Goal: Find specific page/section: Find specific page/section

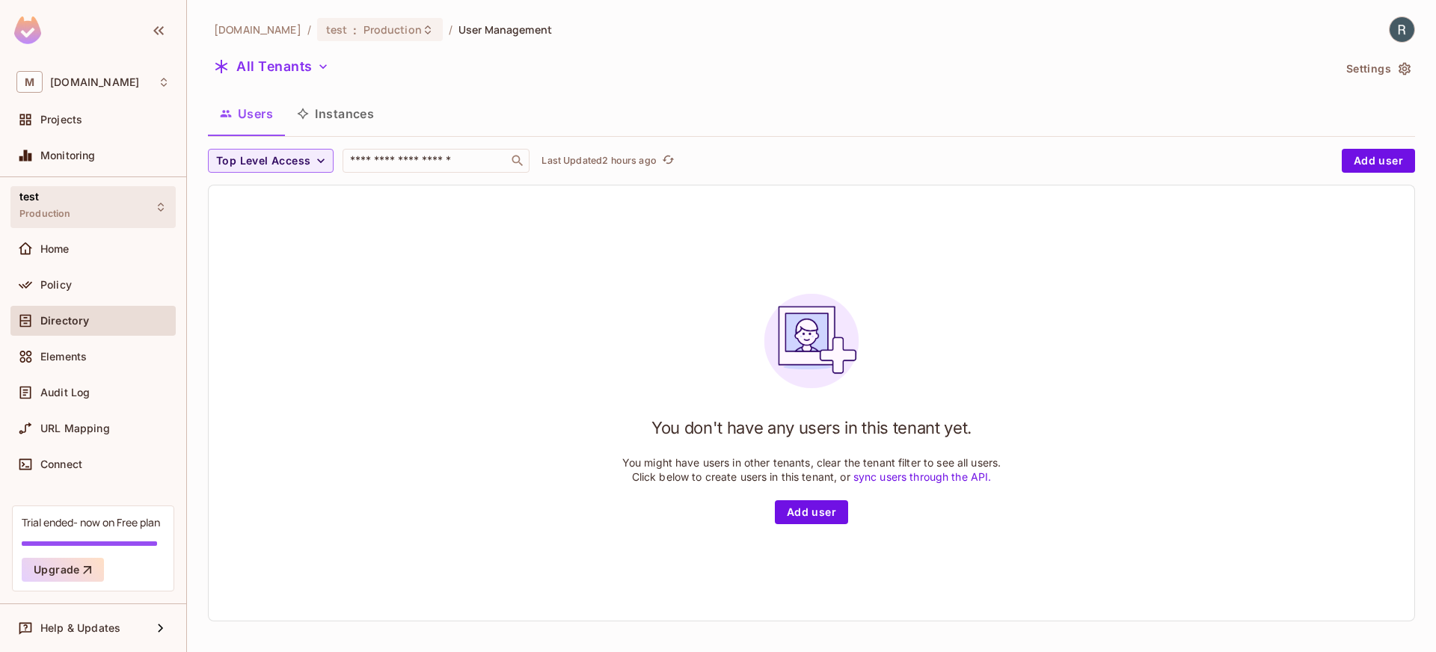
click at [111, 204] on div "test Production" at bounding box center [92, 206] width 165 height 41
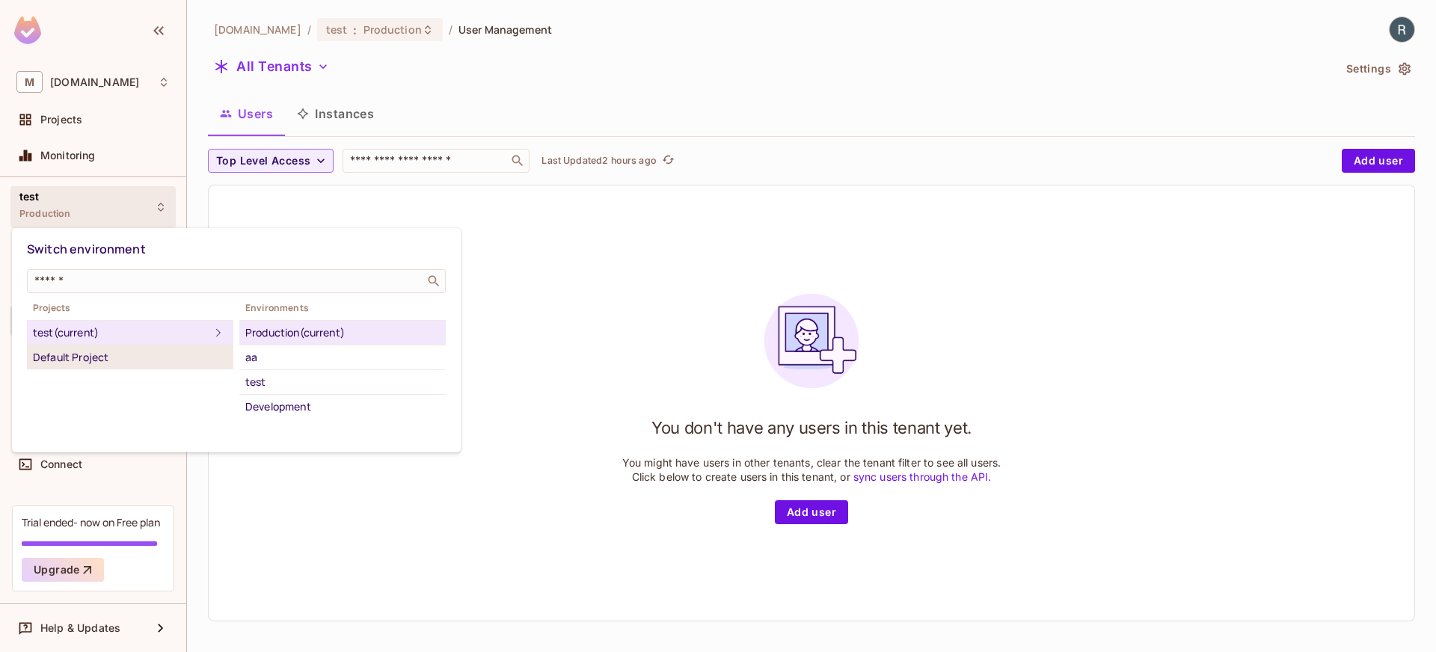
click at [112, 351] on div "Default Project" at bounding box center [130, 357] width 194 height 18
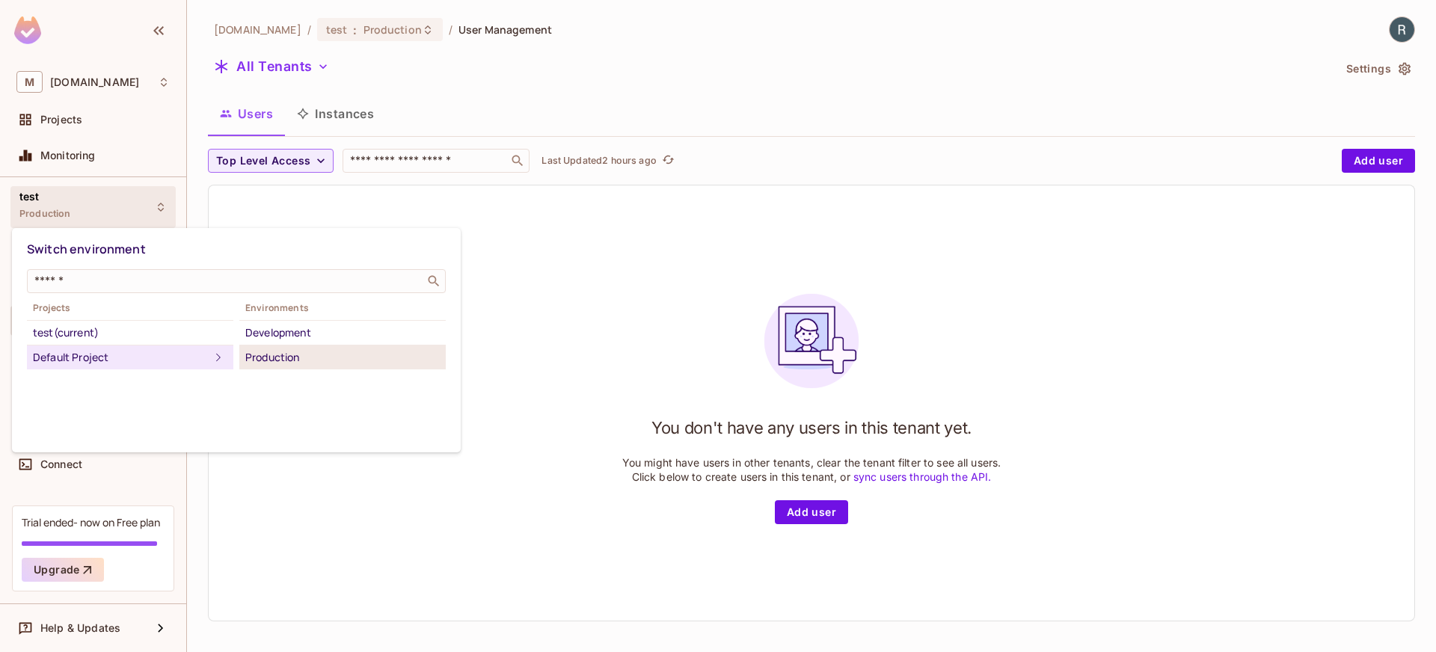
click at [296, 351] on div "Production" at bounding box center [342, 357] width 194 height 18
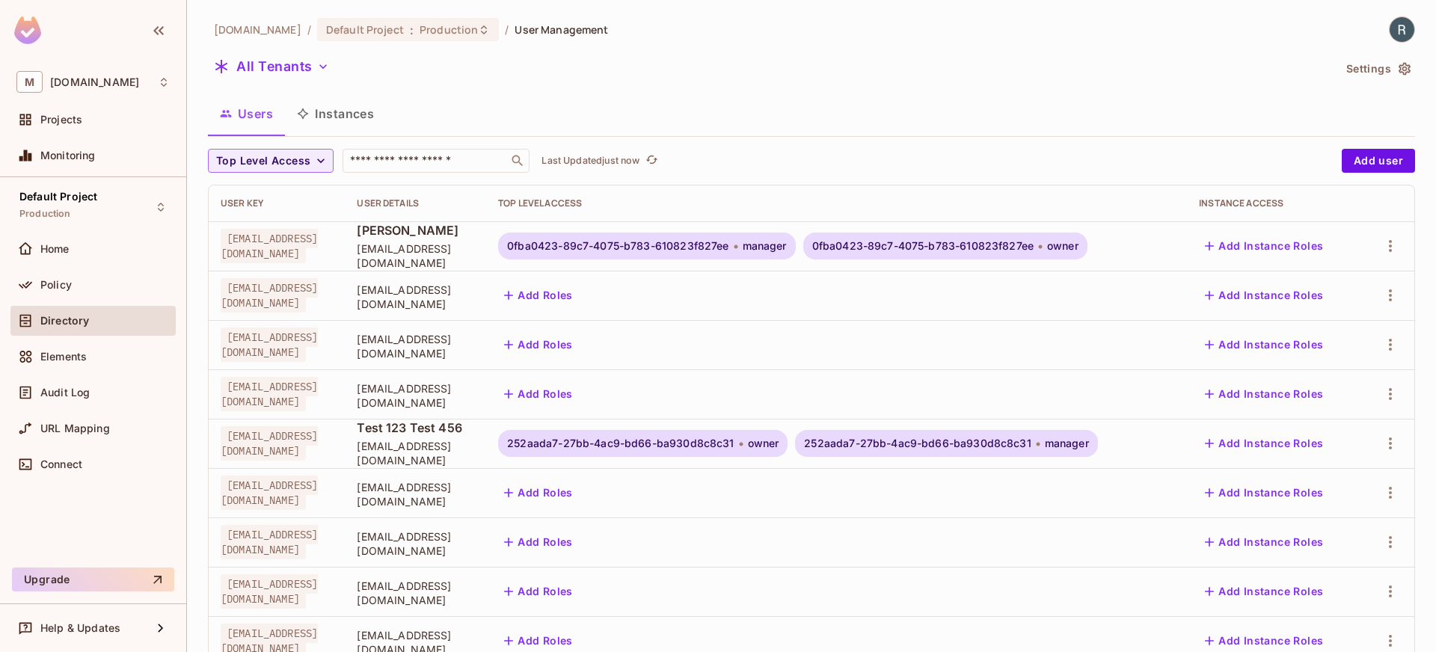
click at [474, 298] on span "[EMAIL_ADDRESS][DOMAIN_NAME]" at bounding box center [415, 297] width 117 height 28
copy tr "[EMAIL_ADDRESS][DOMAIN_NAME] Add Roles Add Instance Roles"
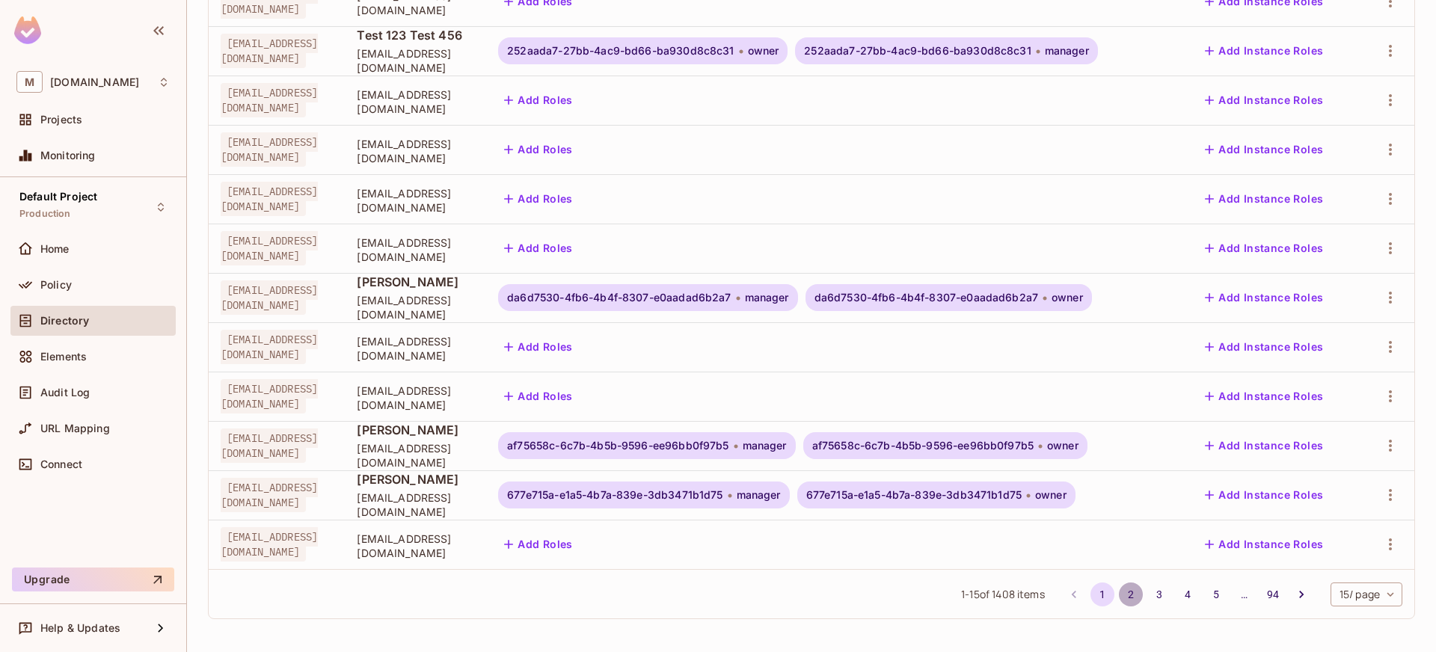
click at [1119, 597] on button "2" at bounding box center [1131, 595] width 24 height 24
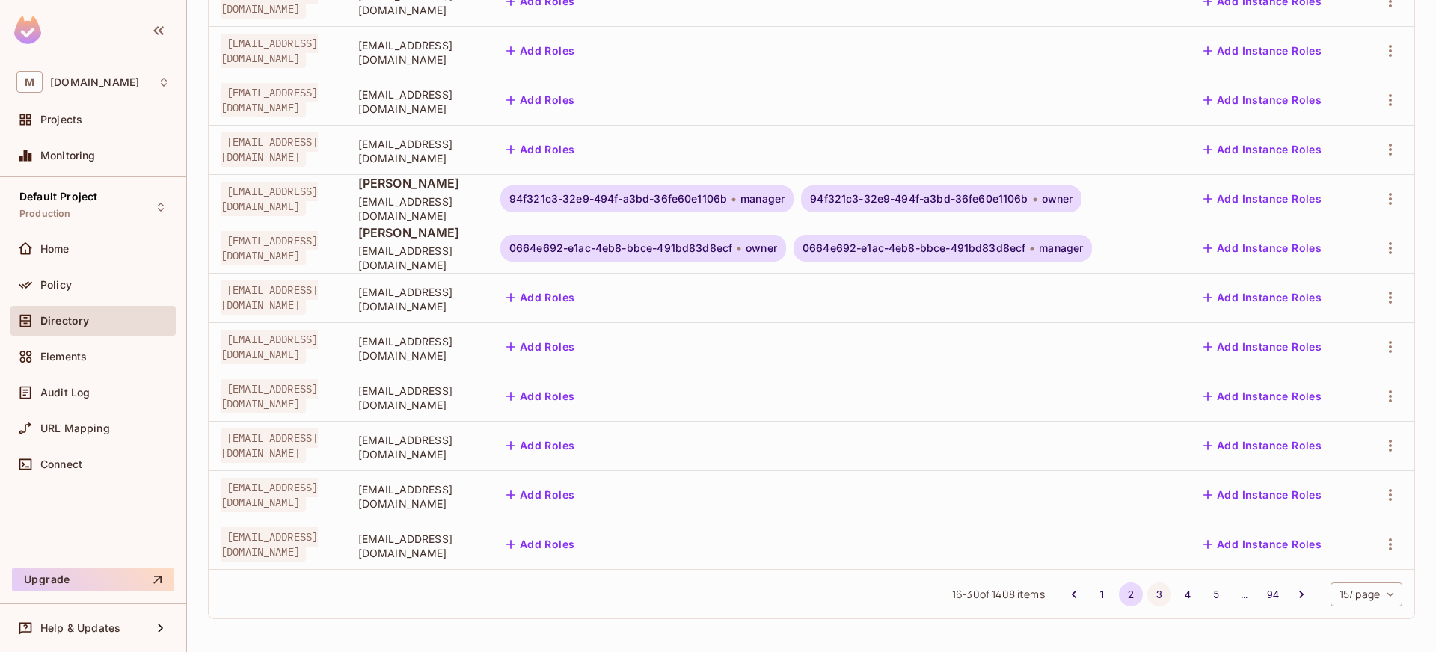
click at [1147, 595] on button "3" at bounding box center [1159, 595] width 24 height 24
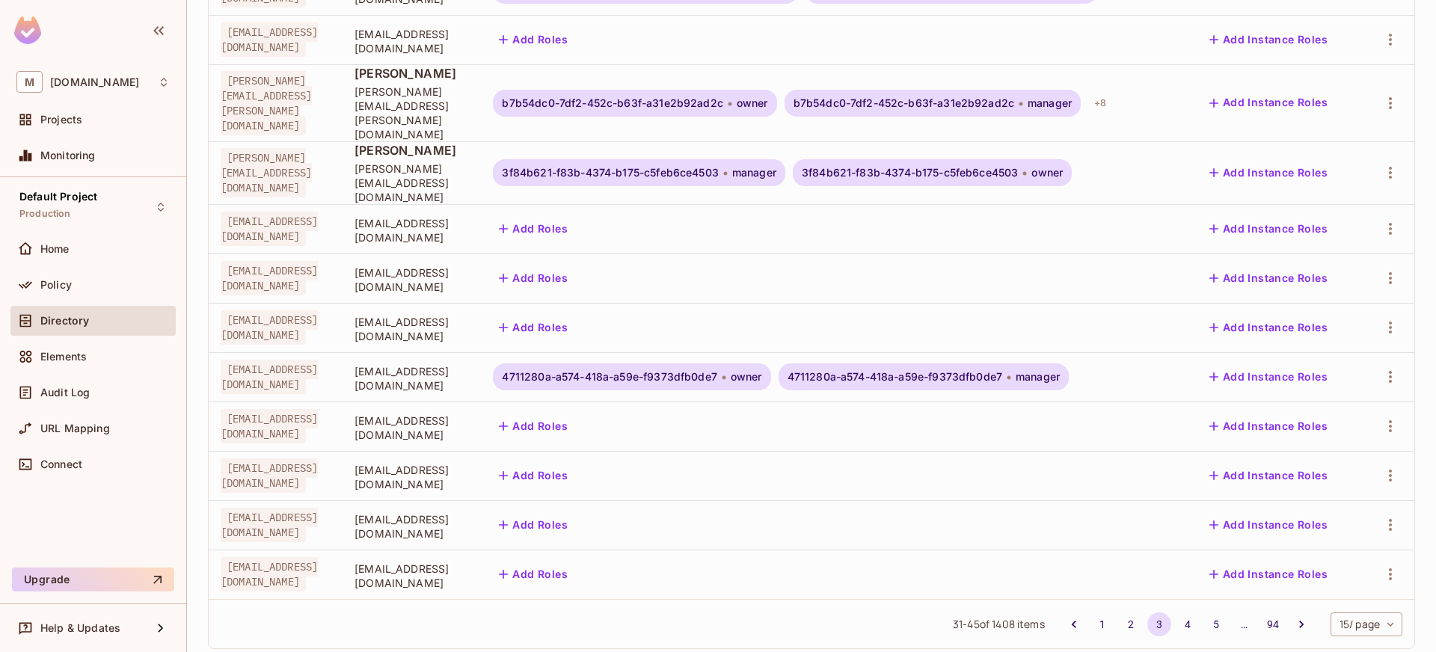
scroll to position [0, 0]
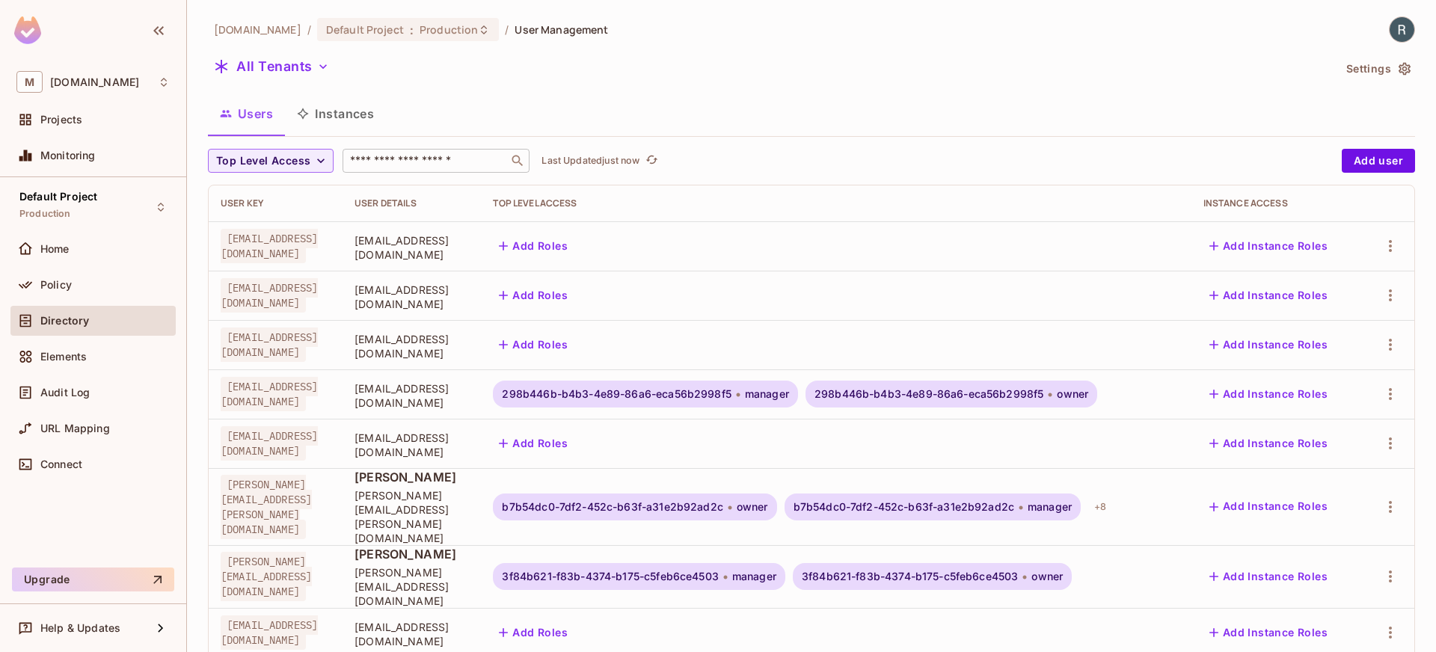
click at [453, 159] on input "text" at bounding box center [425, 160] width 157 height 15
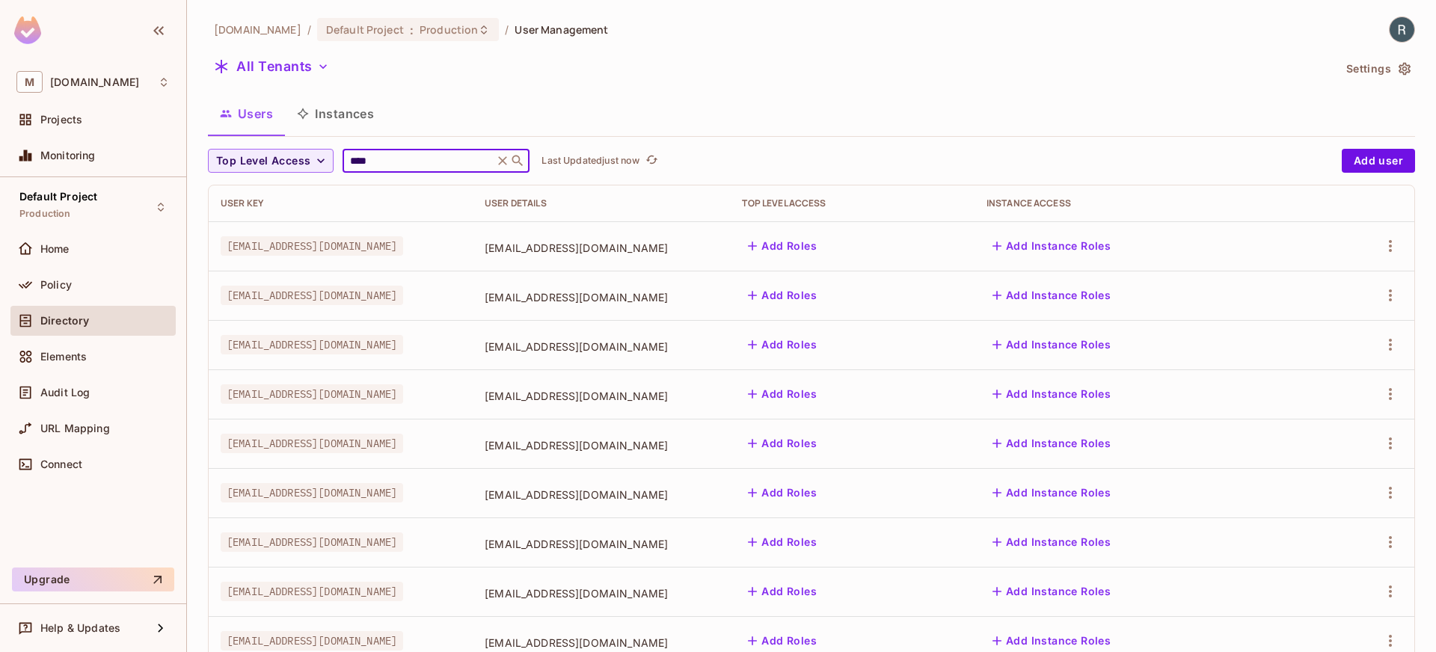
type input "*****"
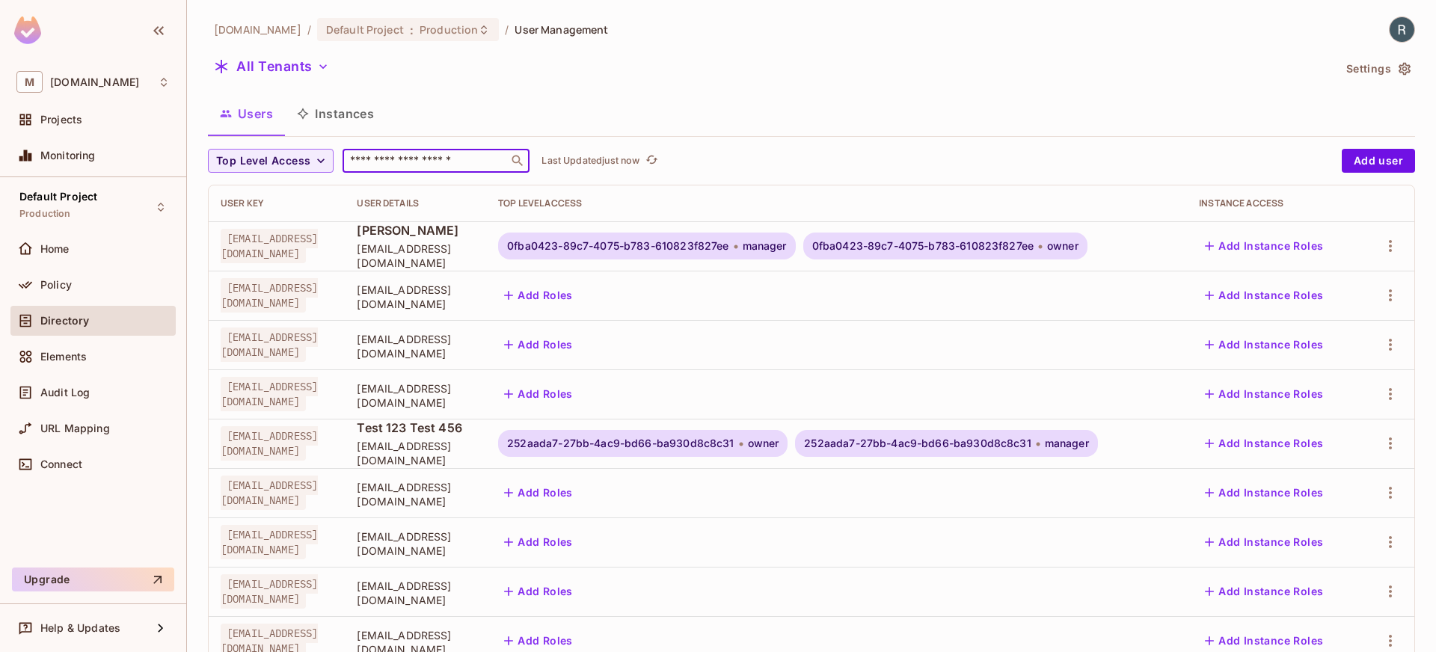
scroll to position [404, 0]
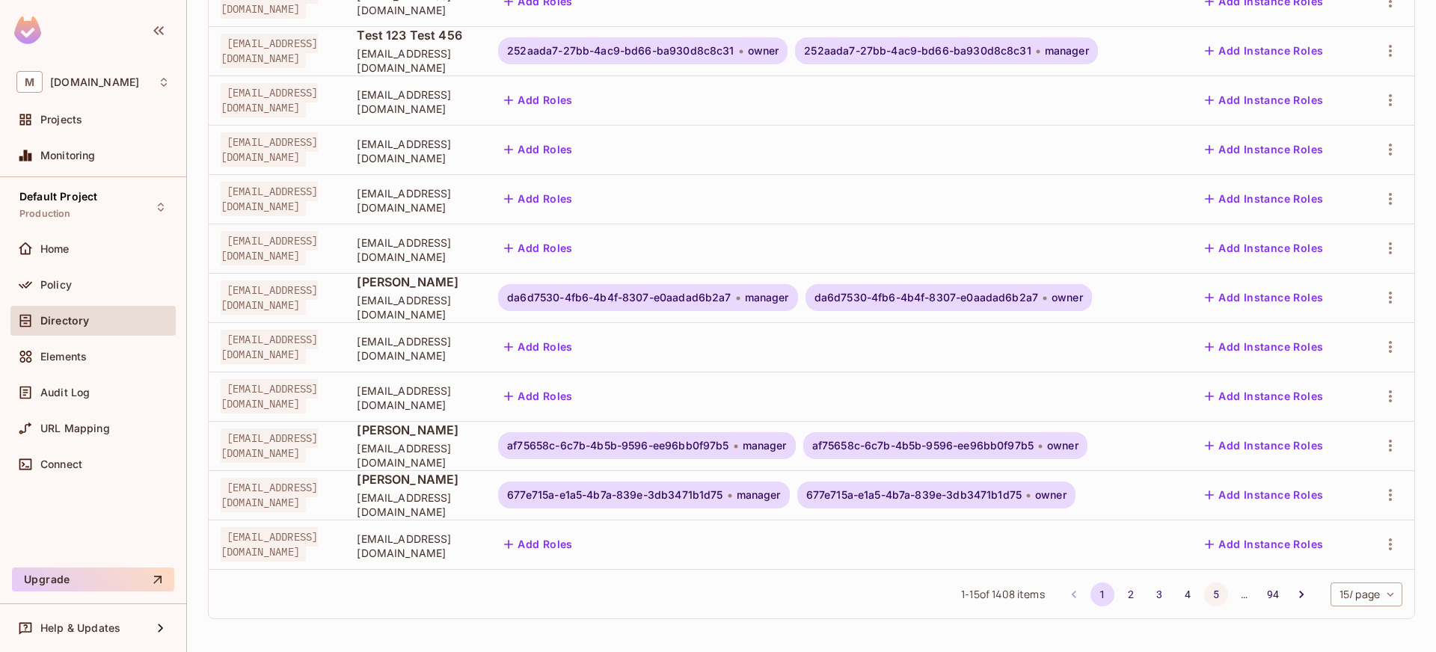
click at [1204, 591] on button "5" at bounding box center [1216, 595] width 24 height 24
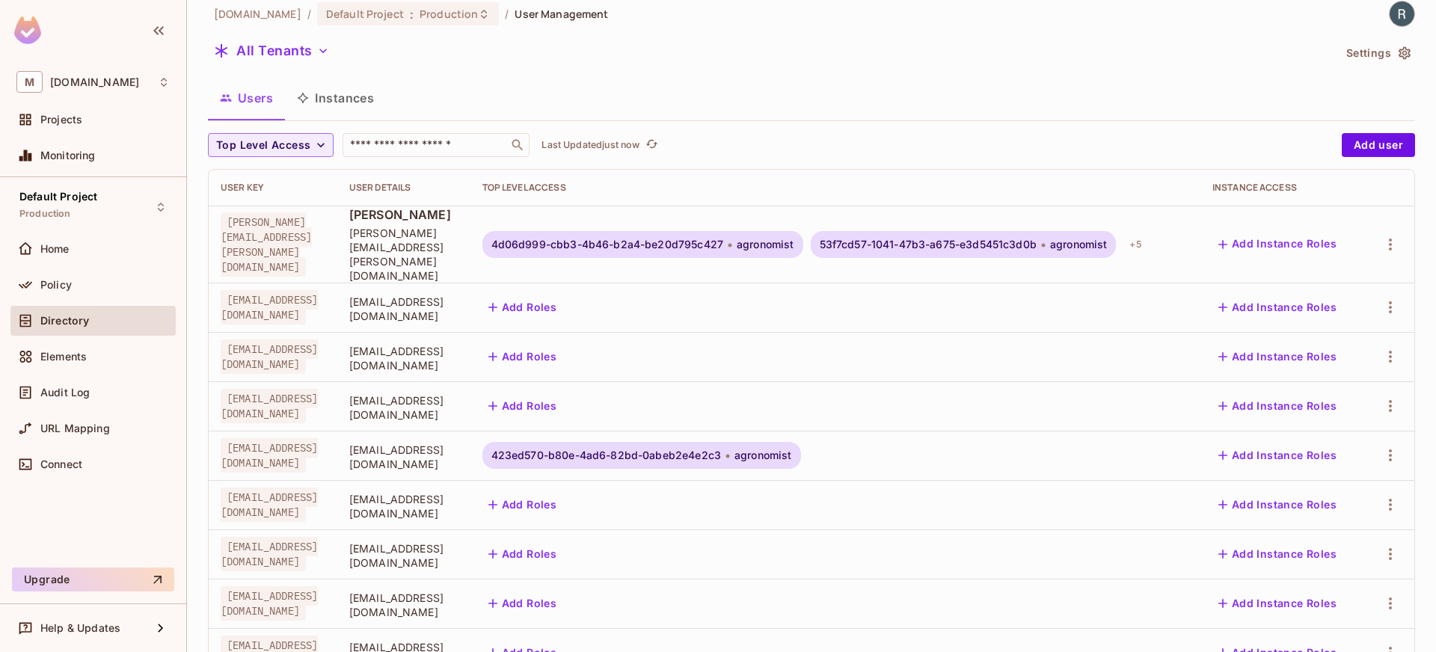
scroll to position [0, 0]
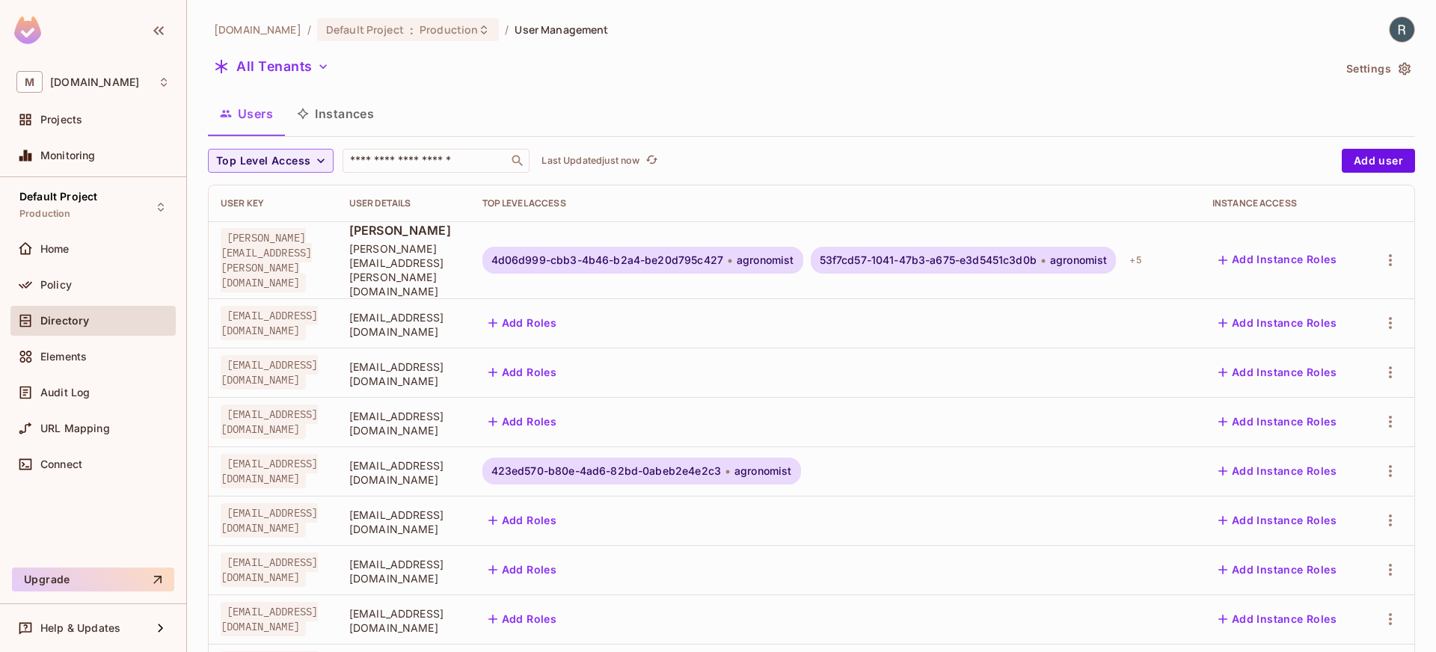
click at [1340, 66] on button "Settings" at bounding box center [1377, 69] width 75 height 24
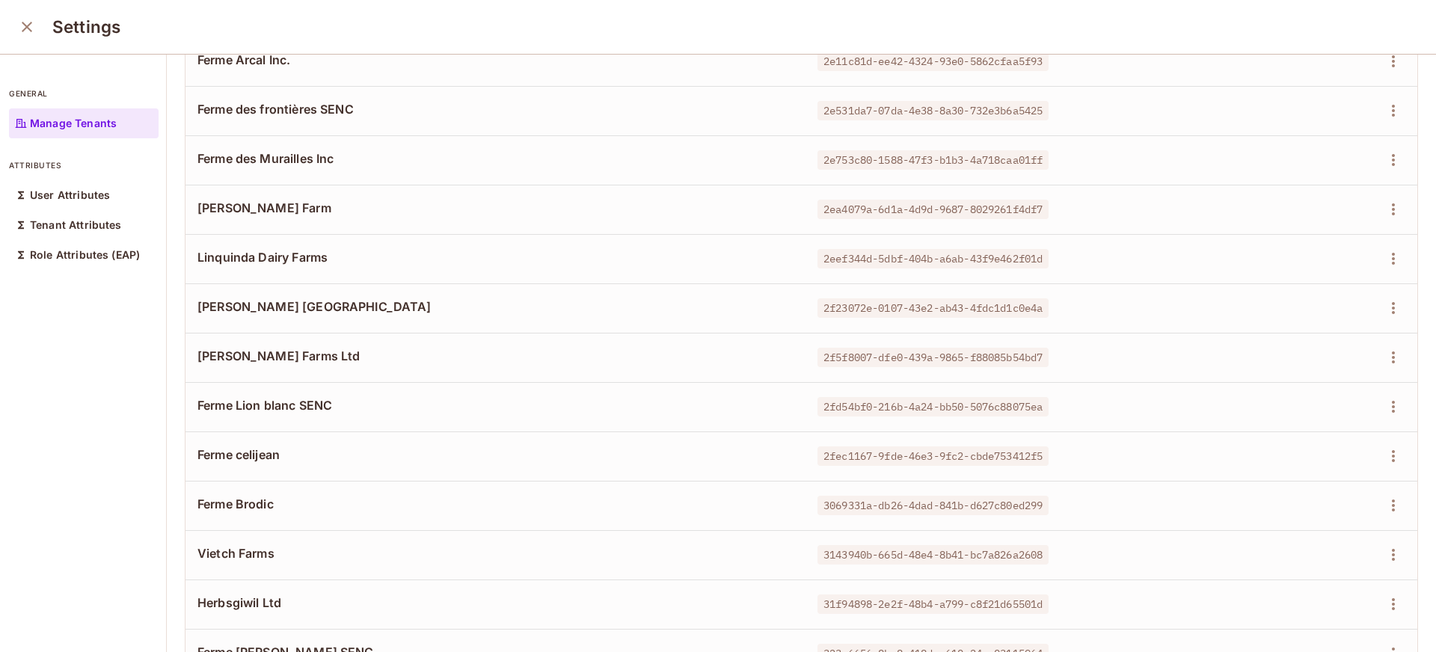
scroll to position [3791, 0]
